Goal: Information Seeking & Learning: Learn about a topic

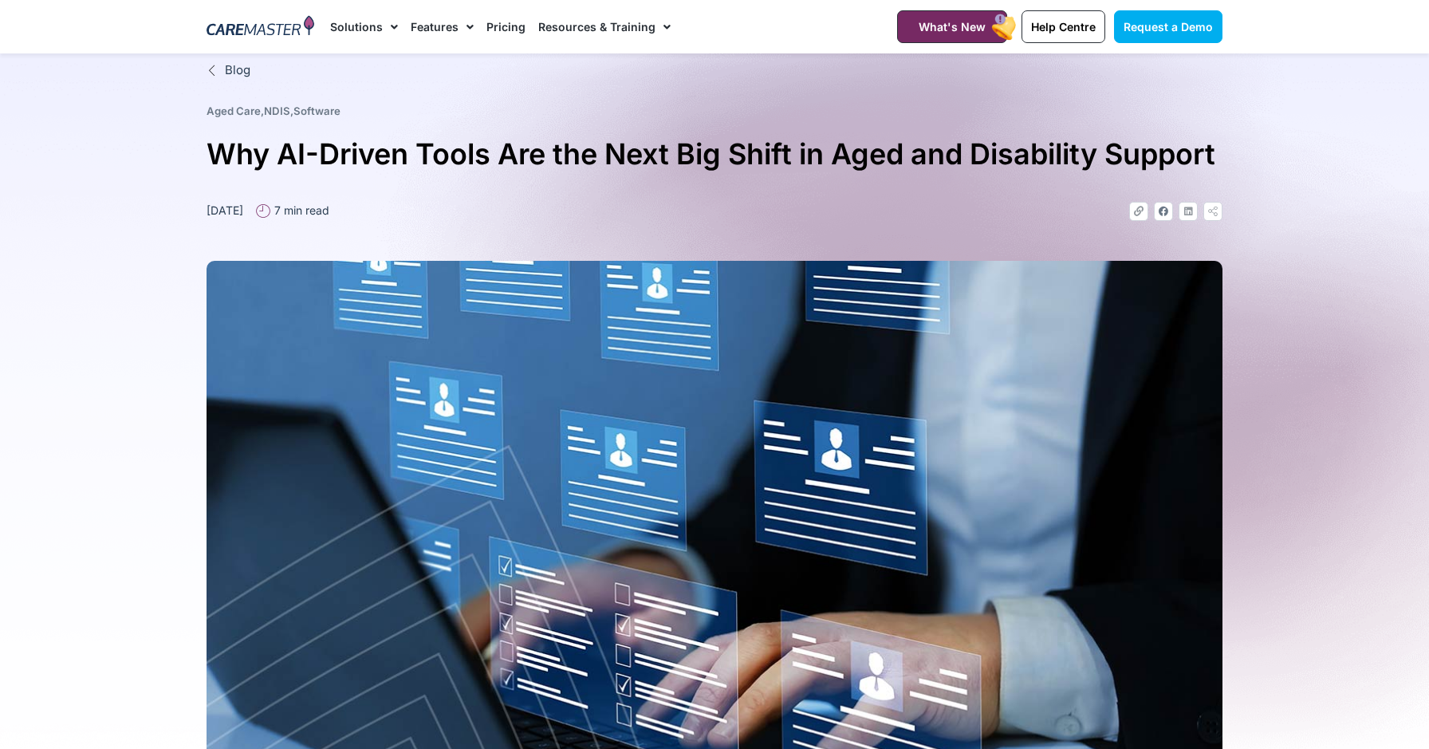
click at [287, 30] on img at bounding box center [261, 27] width 108 height 24
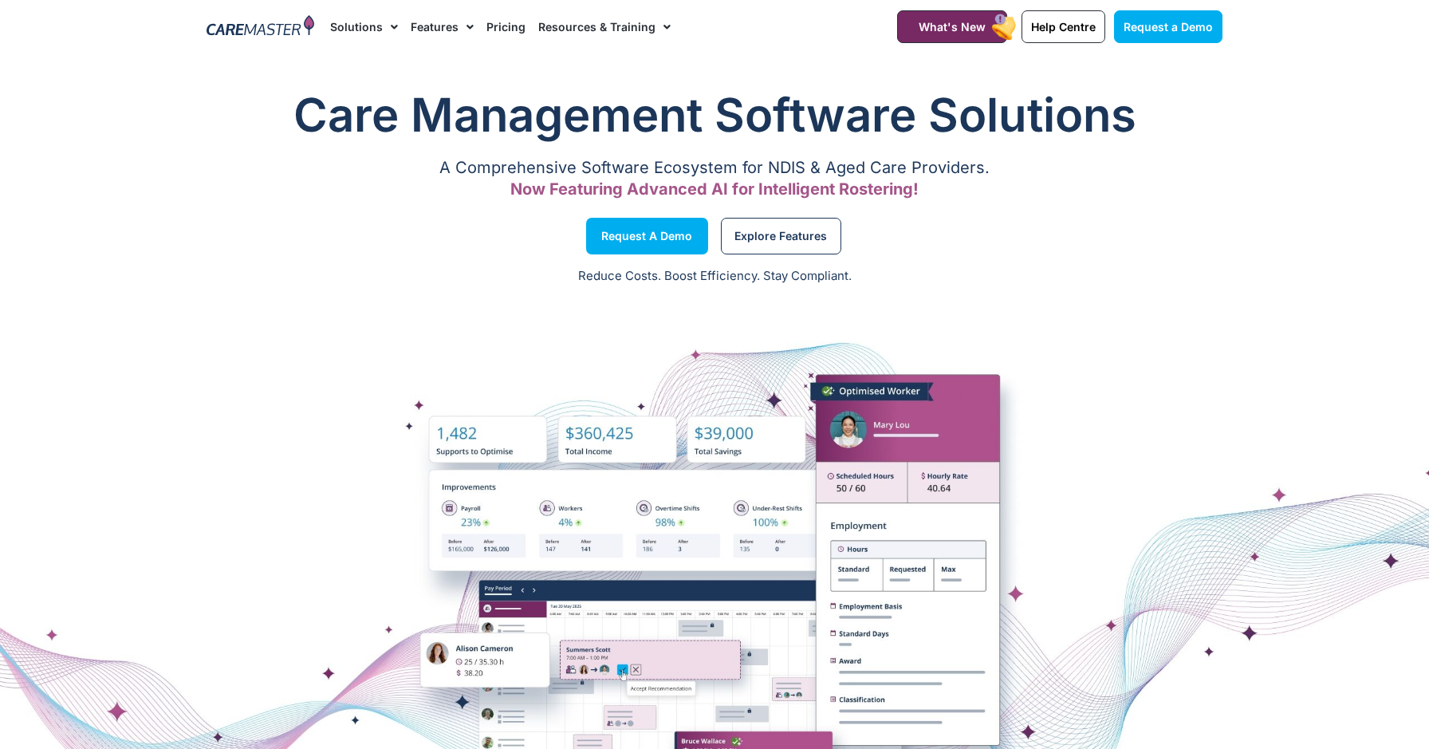
click at [507, 28] on link "Pricing" at bounding box center [506, 26] width 39 height 53
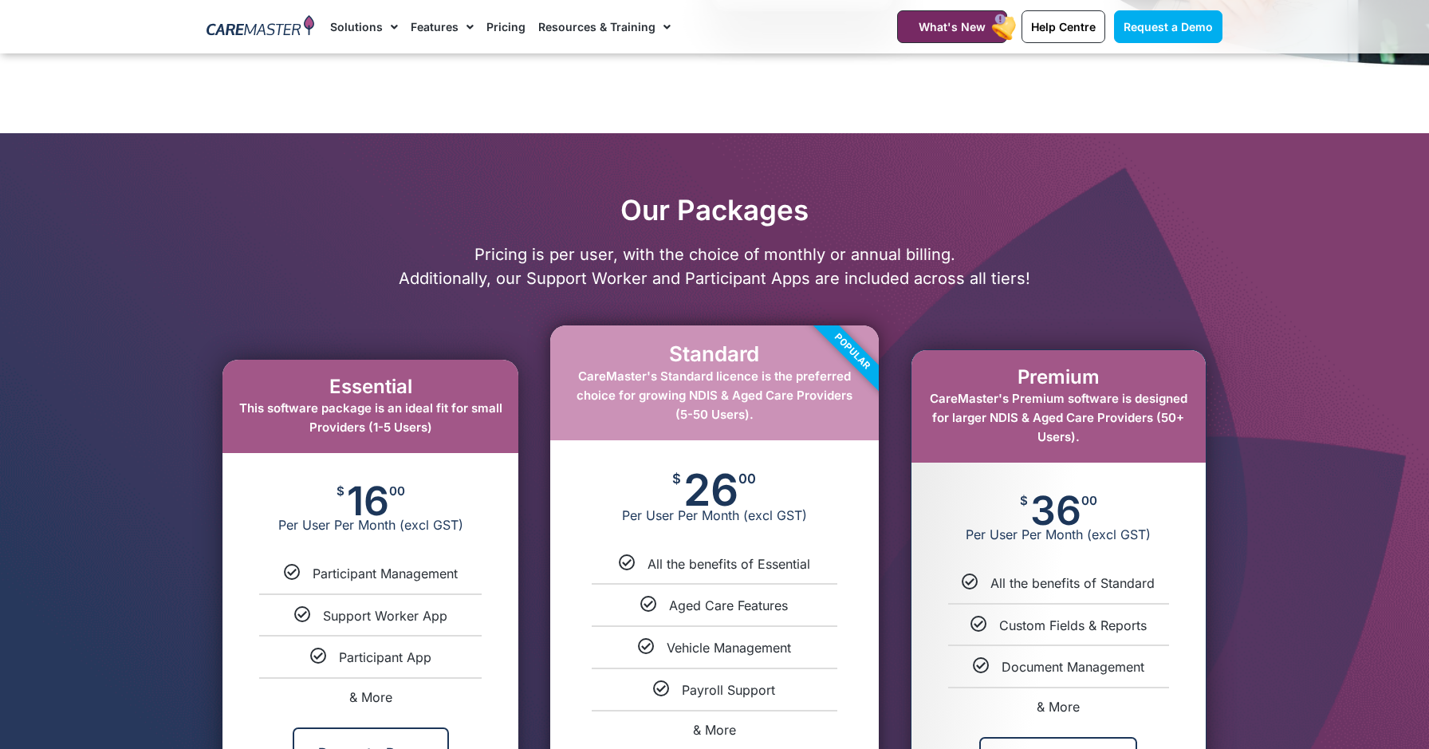
scroll to position [696, 0]
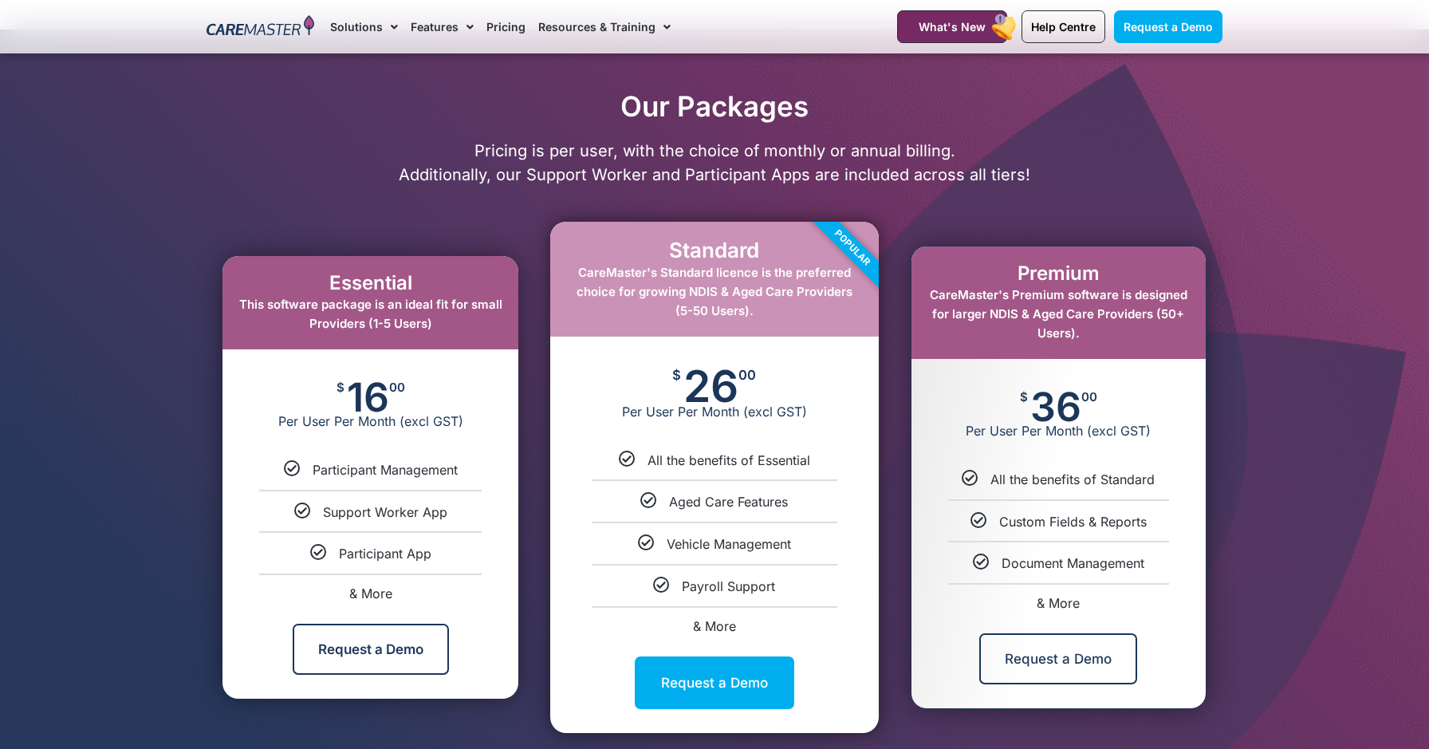
click at [1317, 325] on div at bounding box center [714, 415] width 1429 height 771
